Goal: Find specific page/section: Find specific page/section

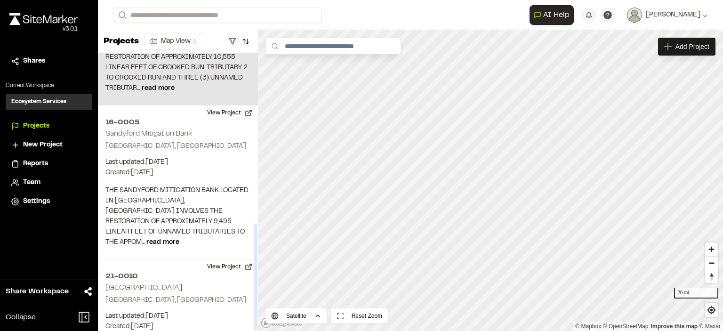
scroll to position [439, 0]
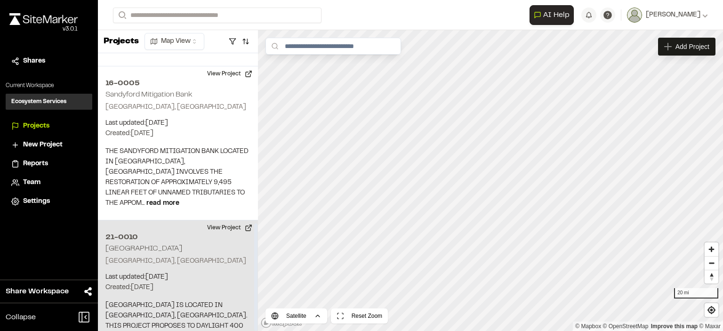
click at [115, 232] on h2 "21-0010" at bounding box center [177, 237] width 145 height 11
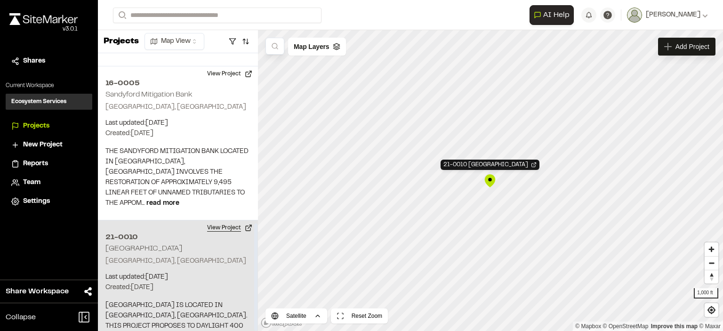
click at [234, 220] on button "View Project" at bounding box center [230, 227] width 57 height 15
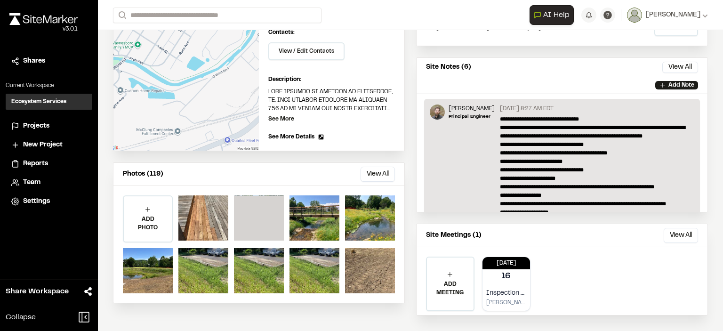
scroll to position [161, 0]
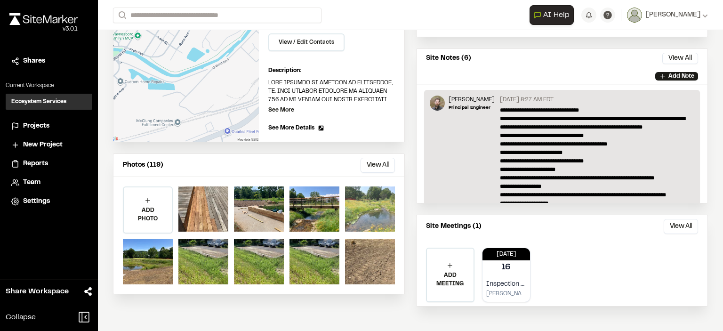
click at [375, 204] on div at bounding box center [370, 208] width 50 height 45
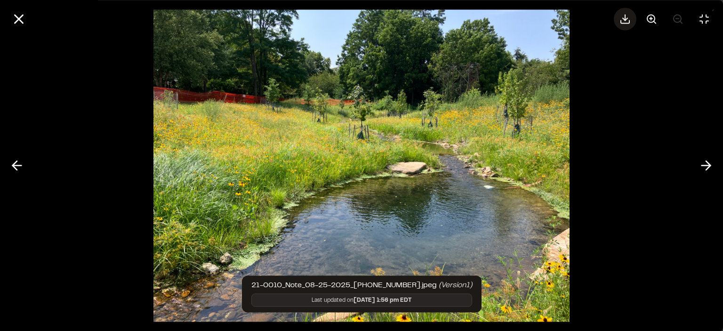
click at [627, 21] on icon at bounding box center [625, 18] width 11 height 11
